Goal: Transaction & Acquisition: Purchase product/service

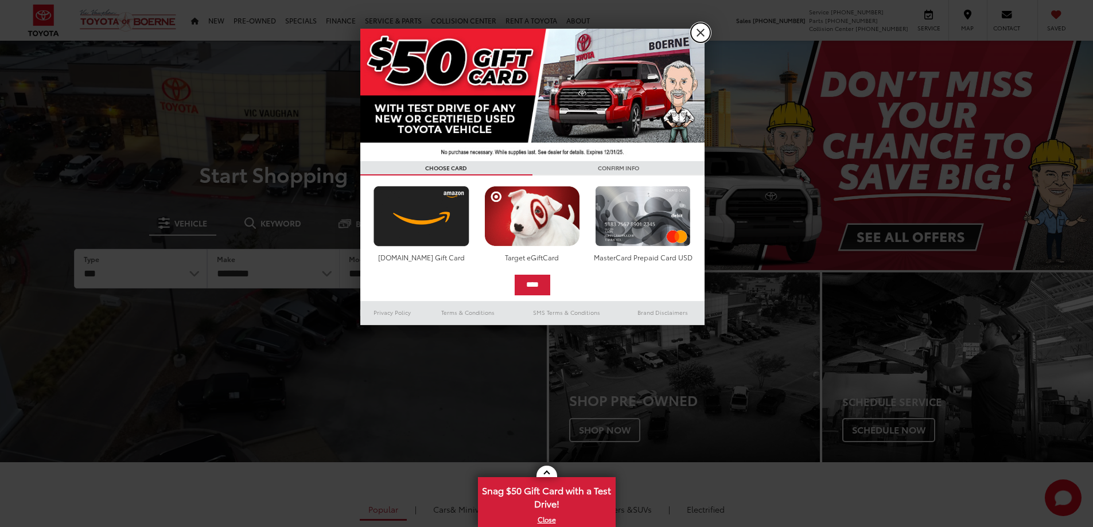
click at [704, 37] on link "X" at bounding box center [701, 33] width 20 height 20
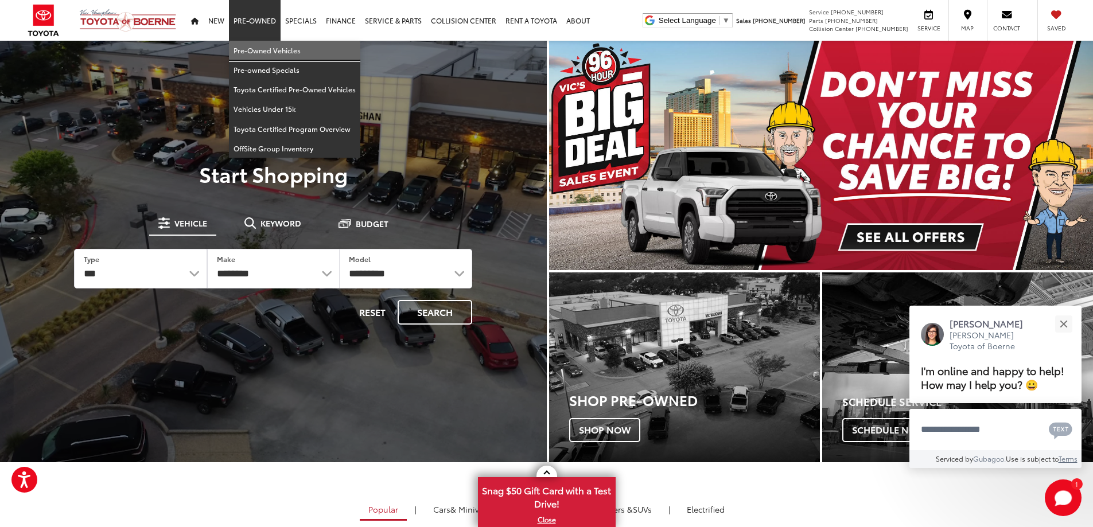
click at [256, 56] on link "Pre-Owned Vehicles" at bounding box center [294, 51] width 131 height 20
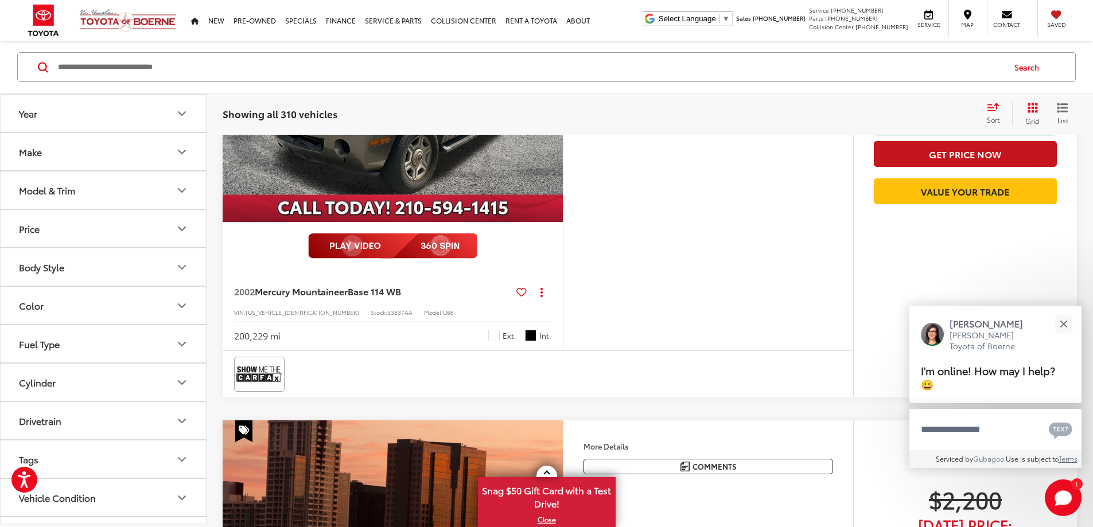
scroll to position [746, 0]
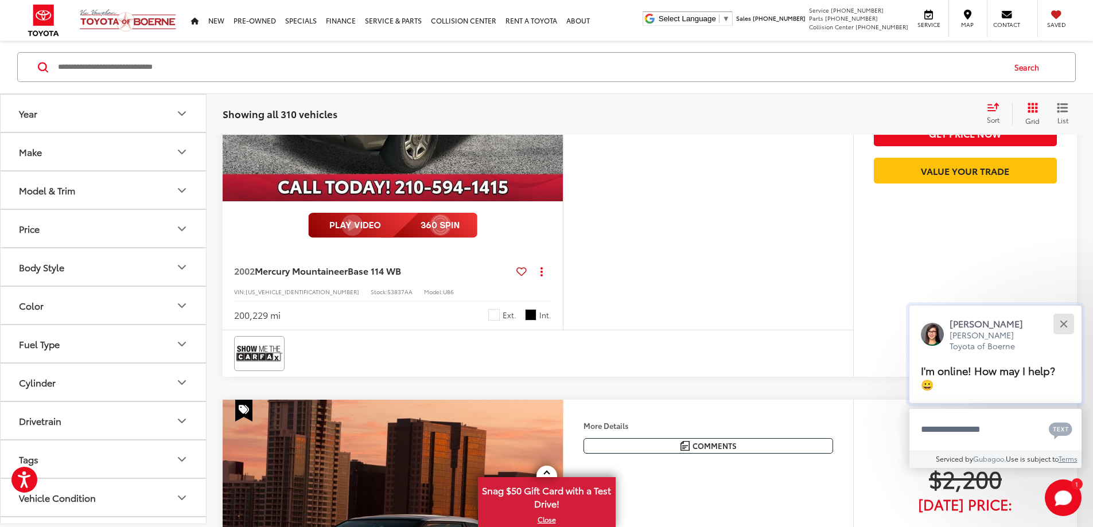
click at [1061, 325] on button "Close" at bounding box center [1063, 324] width 25 height 25
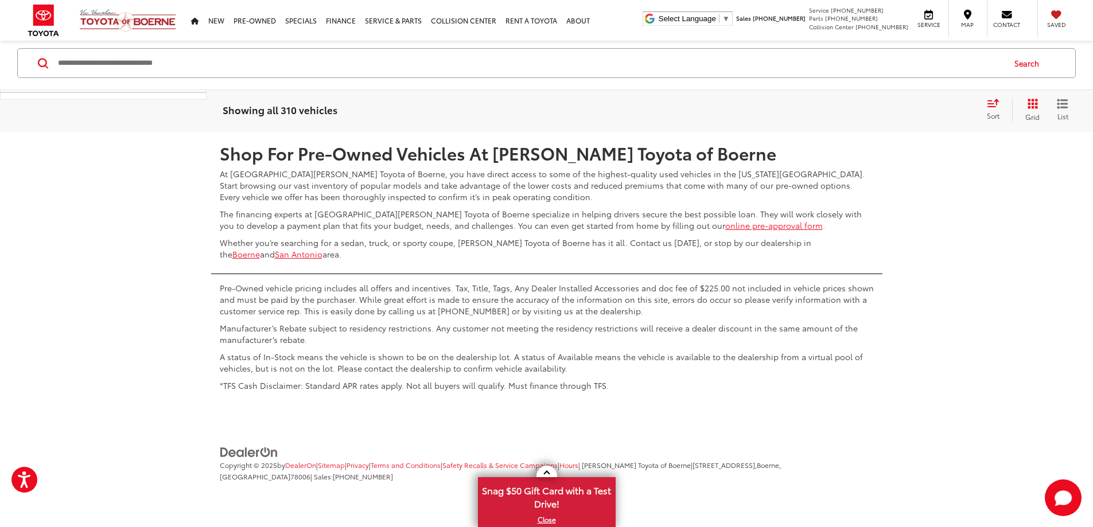
scroll to position [6156, 0]
click at [863, 108] on link "2" at bounding box center [872, 98] width 18 height 21
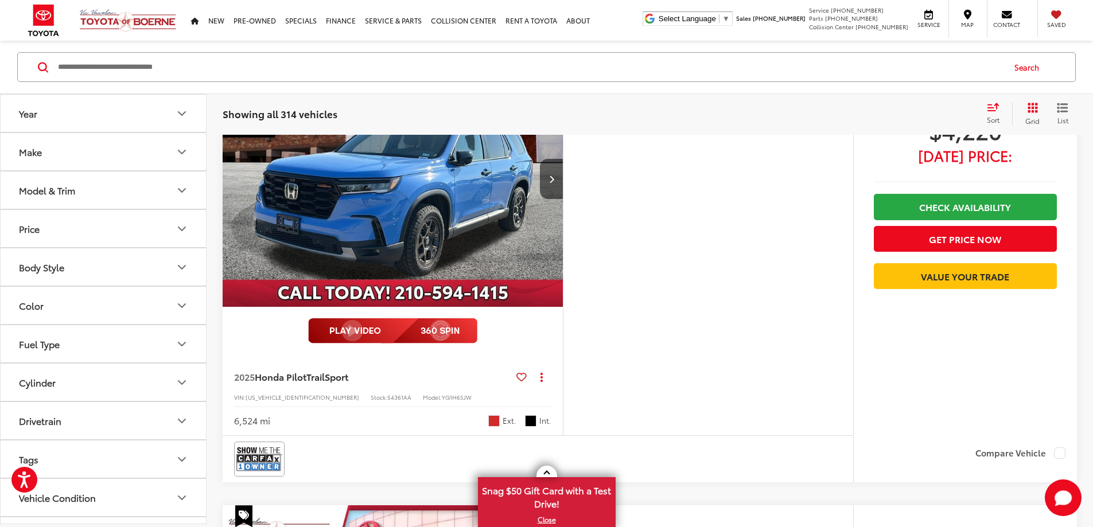
scroll to position [69, 0]
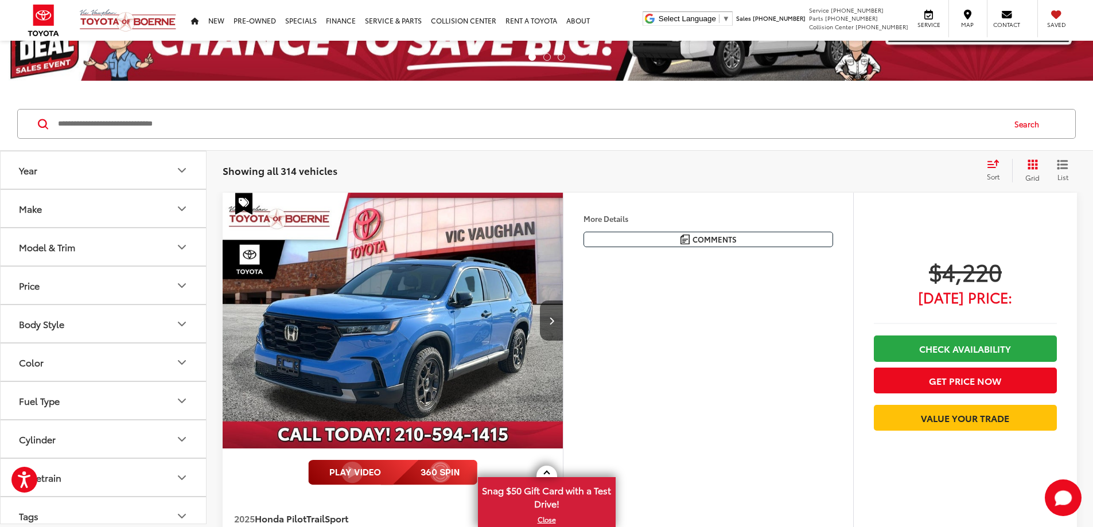
click at [1063, 170] on icon "List View" at bounding box center [1062, 165] width 11 height 10
click at [1030, 166] on icon "Grid View" at bounding box center [1033, 165] width 10 height 10
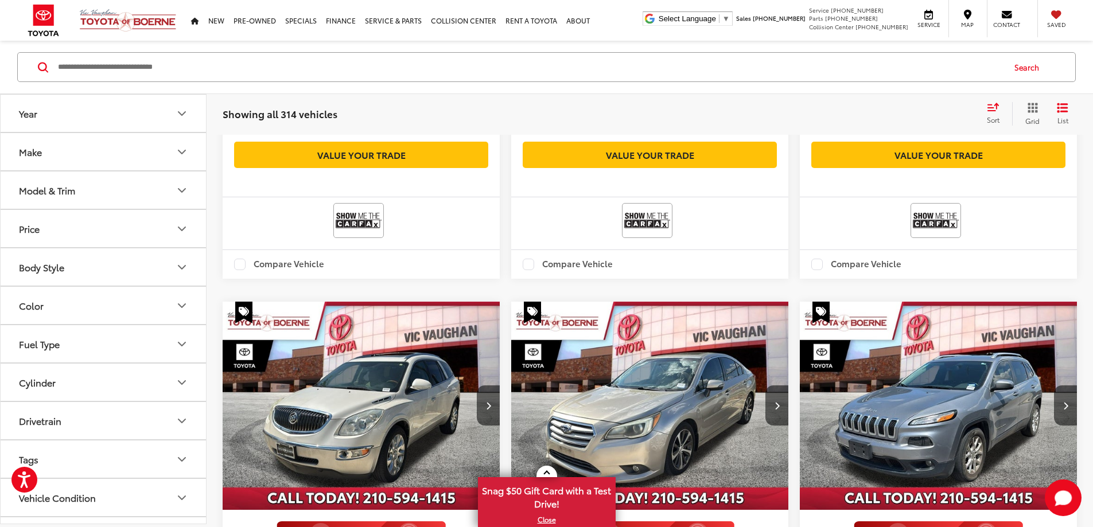
scroll to position [2021, 0]
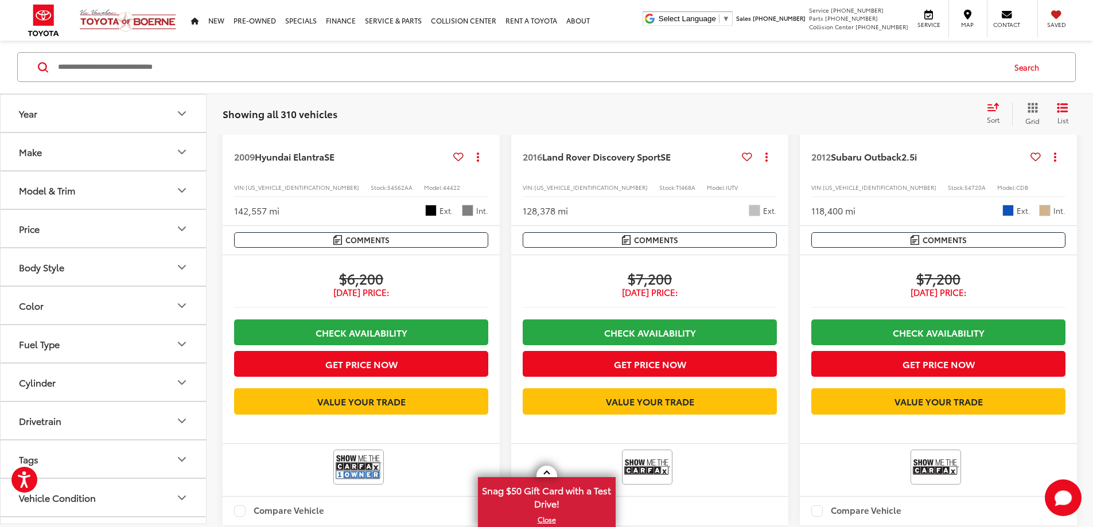
scroll to position [1791, 0]
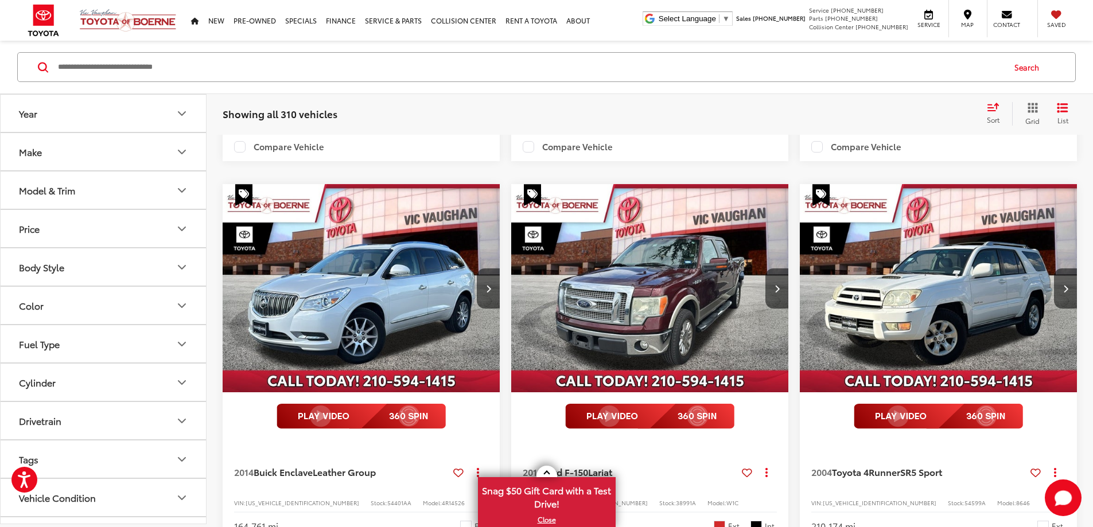
scroll to position [816, 0]
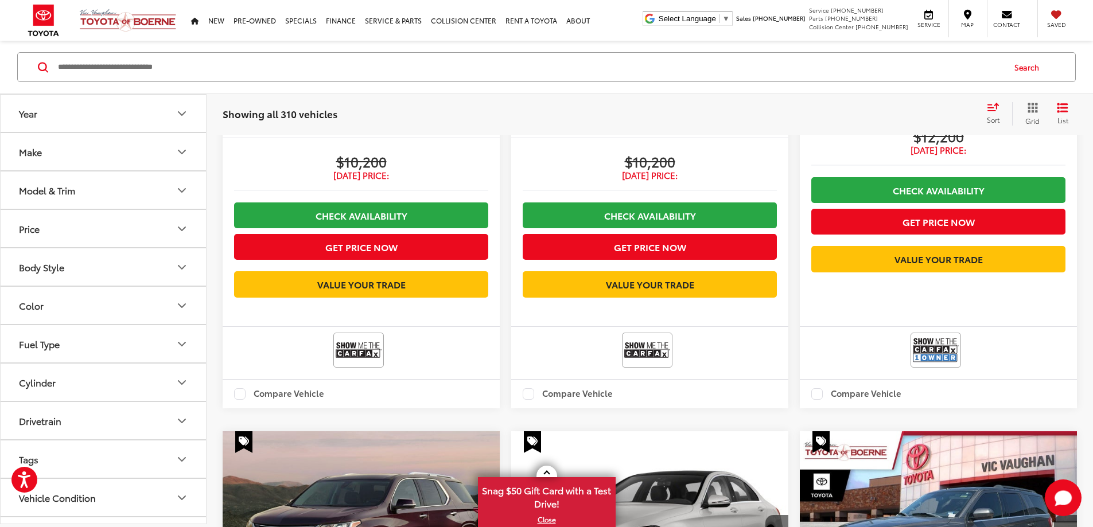
scroll to position [1963, 0]
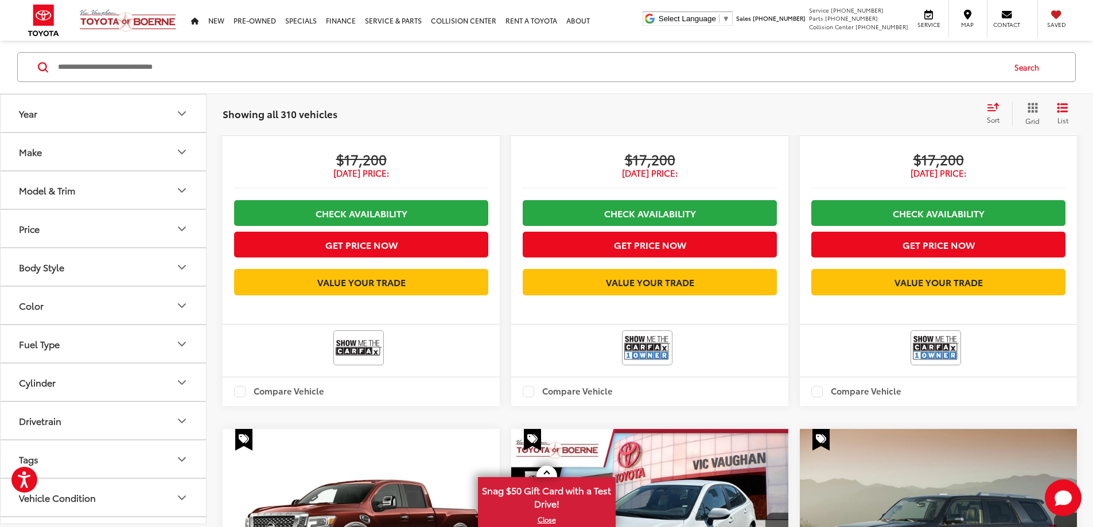
scroll to position [1906, 0]
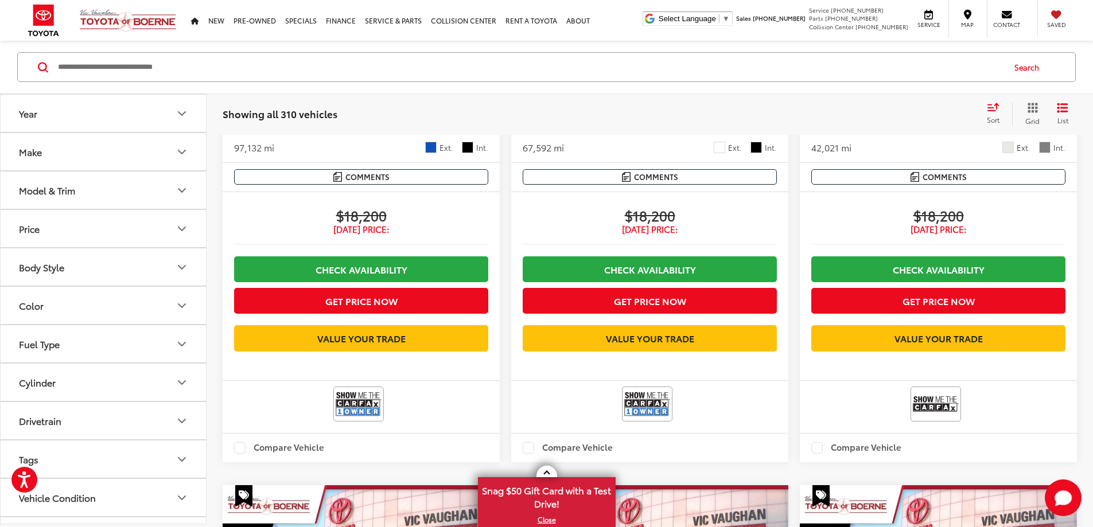
scroll to position [1849, 0]
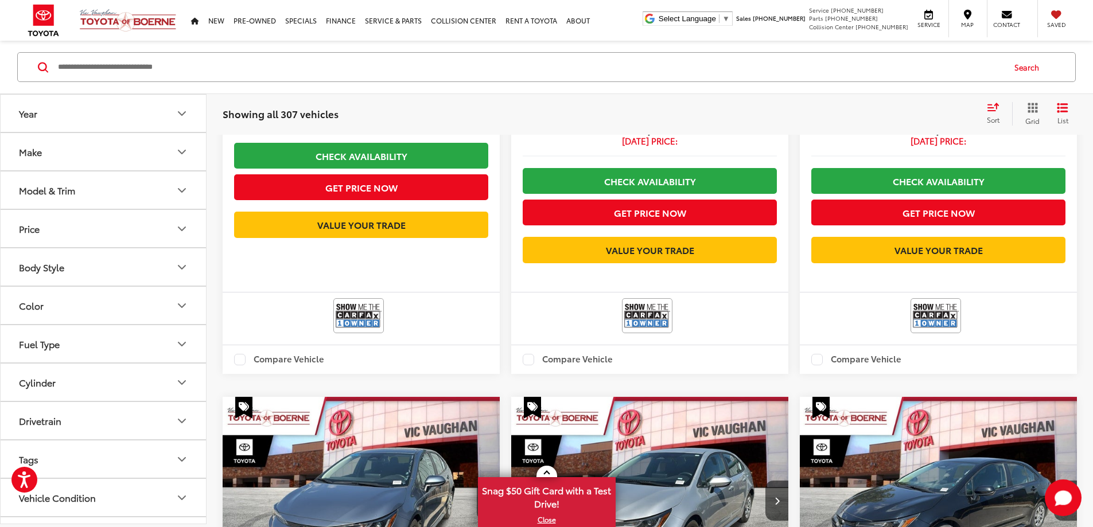
scroll to position [1906, 0]
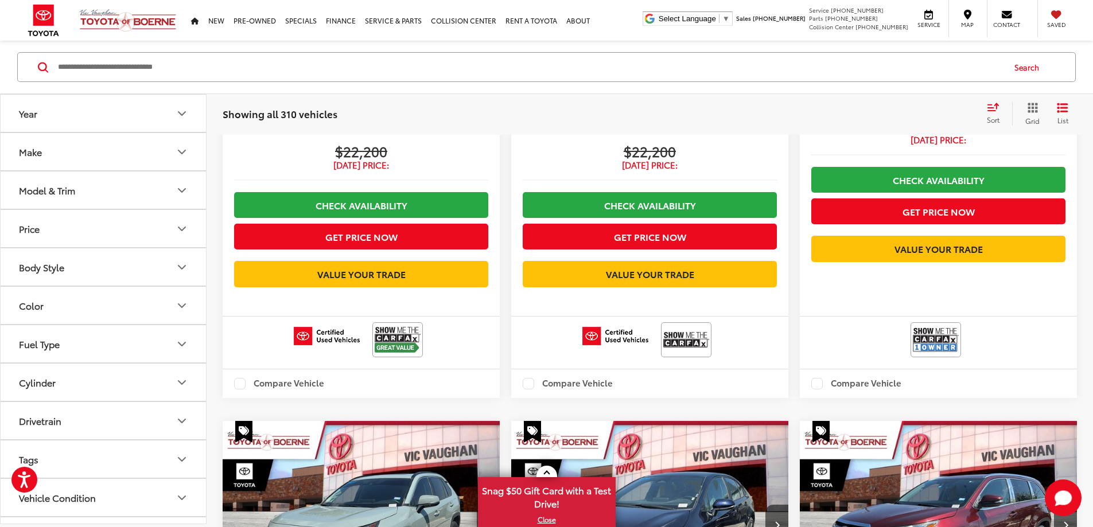
scroll to position [1906, 0]
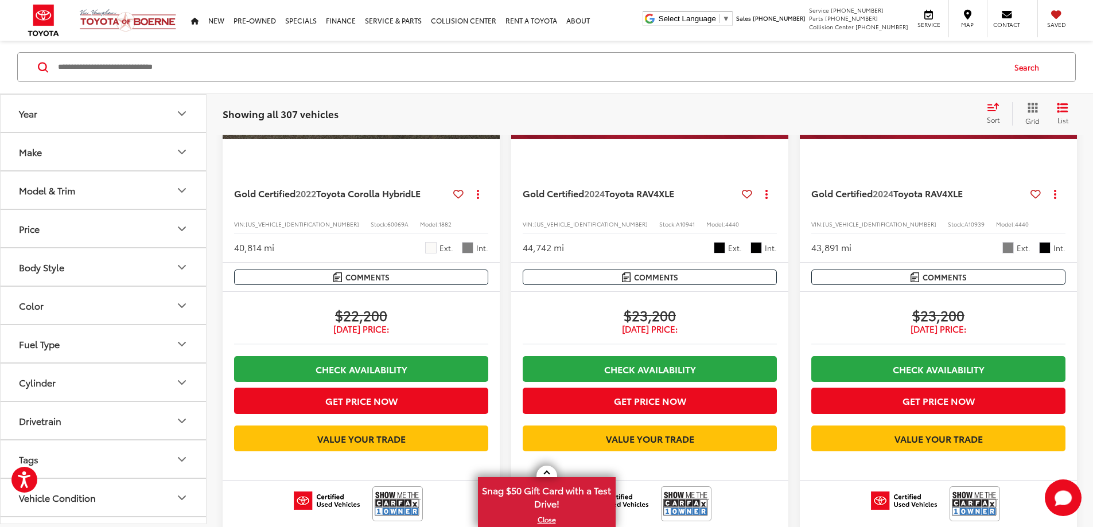
scroll to position [356, 0]
